Goal: Transaction & Acquisition: Purchase product/service

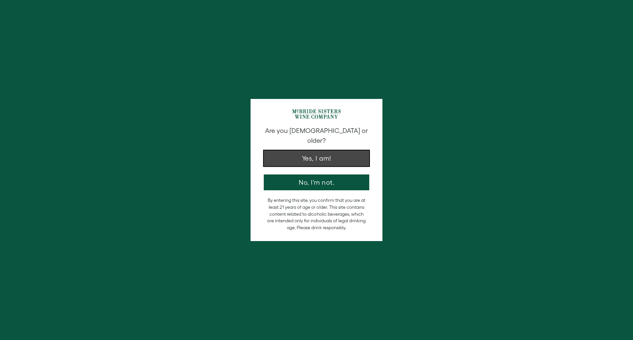
click at [333, 150] on button "Yes, I am!" at bounding box center [317, 158] width 106 height 16
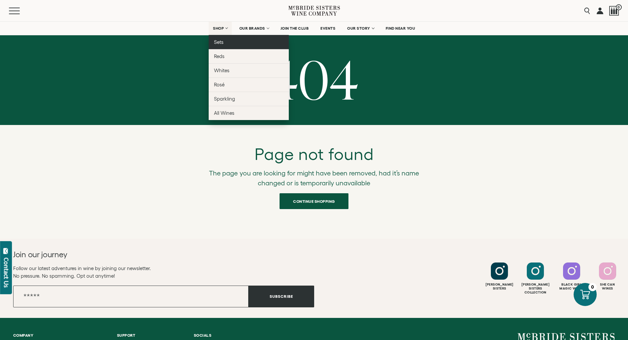
click at [215, 44] on span "Sets" at bounding box center [219, 42] width 10 height 6
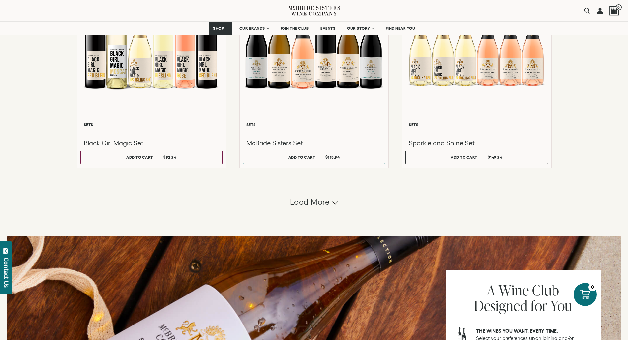
scroll to position [561, 0]
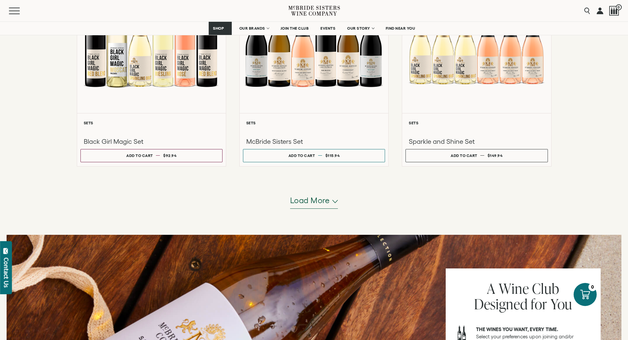
click at [314, 202] on span "Load more" at bounding box center [310, 200] width 40 height 11
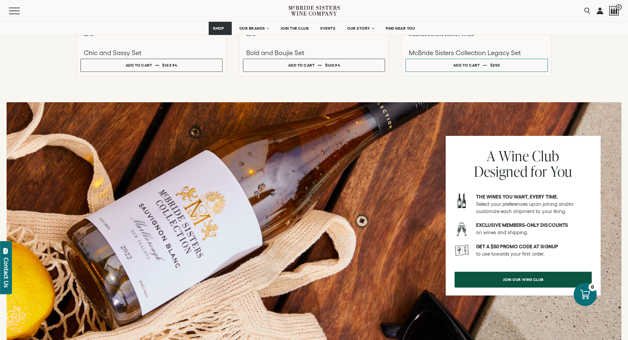
scroll to position [693, 0]
